Goal: Communication & Community: Answer question/provide support

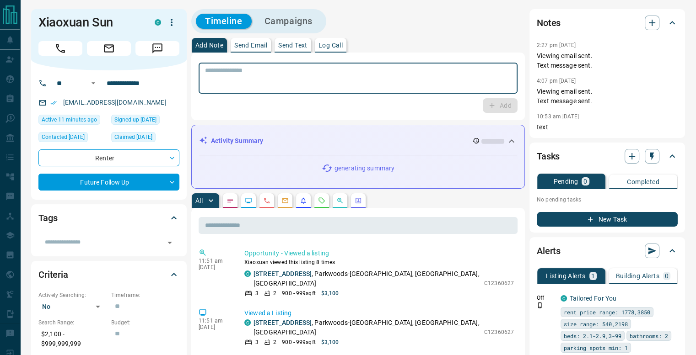
click at [241, 67] on textarea at bounding box center [358, 78] width 306 height 23
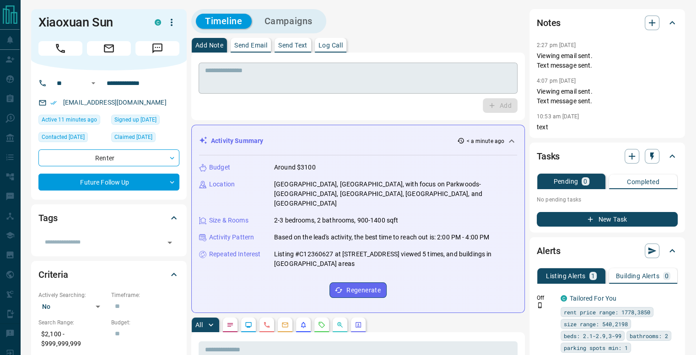
click at [231, 91] on div "* ​" at bounding box center [358, 78] width 319 height 31
click at [257, 44] on p "Send Email" at bounding box center [250, 45] width 33 height 6
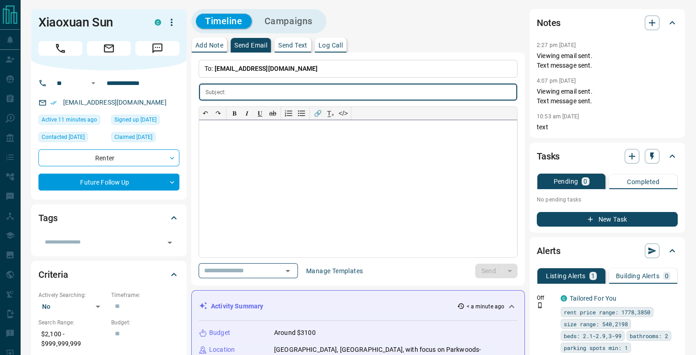
click at [247, 161] on div at bounding box center [358, 188] width 318 height 137
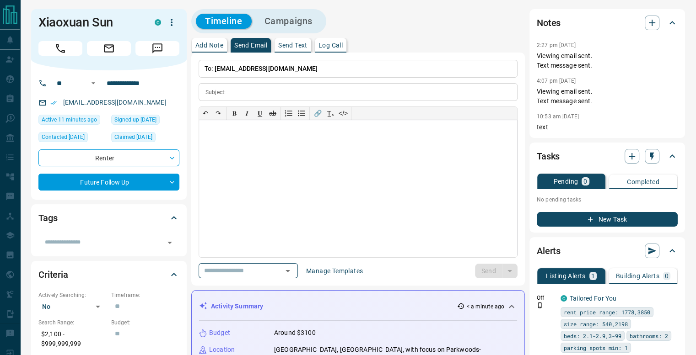
paste div
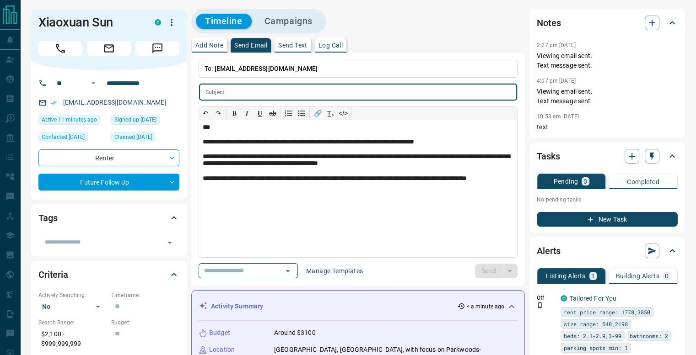
click at [266, 89] on input "text" at bounding box center [373, 92] width 288 height 17
type input "*******"
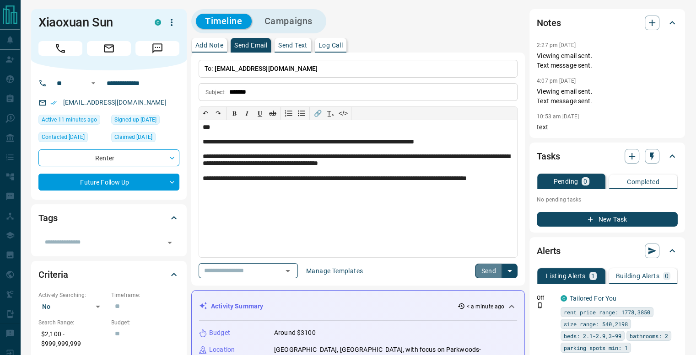
click at [484, 270] on button "Send" at bounding box center [488, 271] width 27 height 15
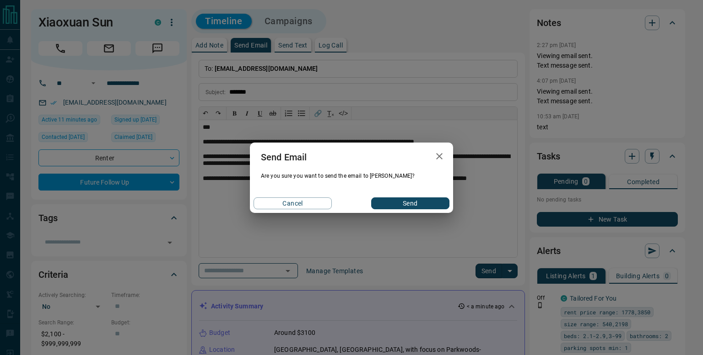
click at [419, 207] on button "Send" at bounding box center [410, 204] width 78 height 12
